Goal: Transaction & Acquisition: Obtain resource

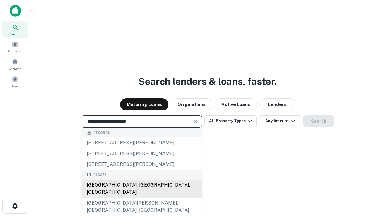
click at [141, 198] on div "[GEOGRAPHIC_DATA], [GEOGRAPHIC_DATA], [GEOGRAPHIC_DATA]" at bounding box center [142, 189] width 120 height 18
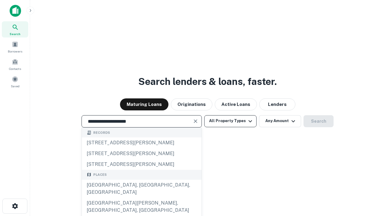
type input "**********"
click at [230, 121] on button "All Property Types" at bounding box center [230, 121] width 52 height 12
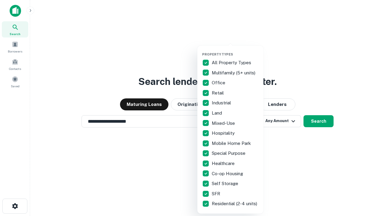
click at [235, 50] on button "button" at bounding box center [235, 50] width 66 height 0
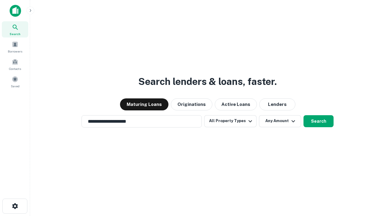
scroll to position [9, 0]
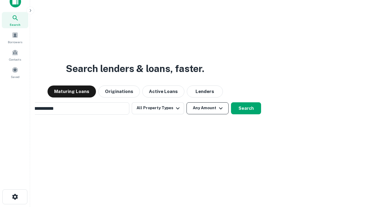
click at [186, 102] on button "Any Amount" at bounding box center [207, 108] width 42 height 12
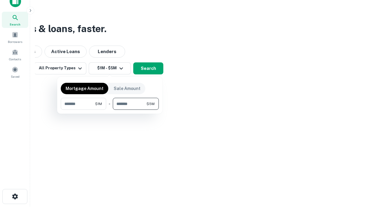
type input "*******"
click at [110, 110] on button "button" at bounding box center [110, 110] width 98 height 0
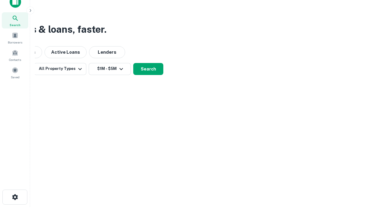
scroll to position [4, 111]
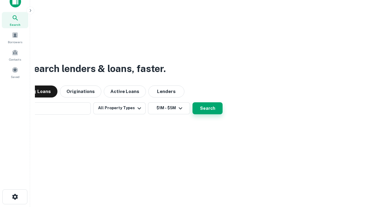
click at [192, 102] on button "Search" at bounding box center [207, 108] width 30 height 12
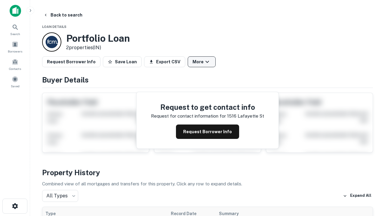
click at [201, 62] on button "More" at bounding box center [201, 61] width 28 height 11
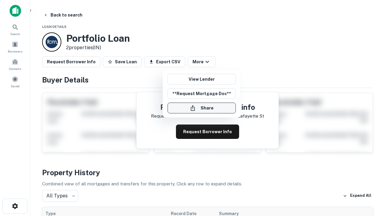
click at [201, 108] on button "Share" at bounding box center [201, 108] width 68 height 11
